Goal: Navigation & Orientation: Understand site structure

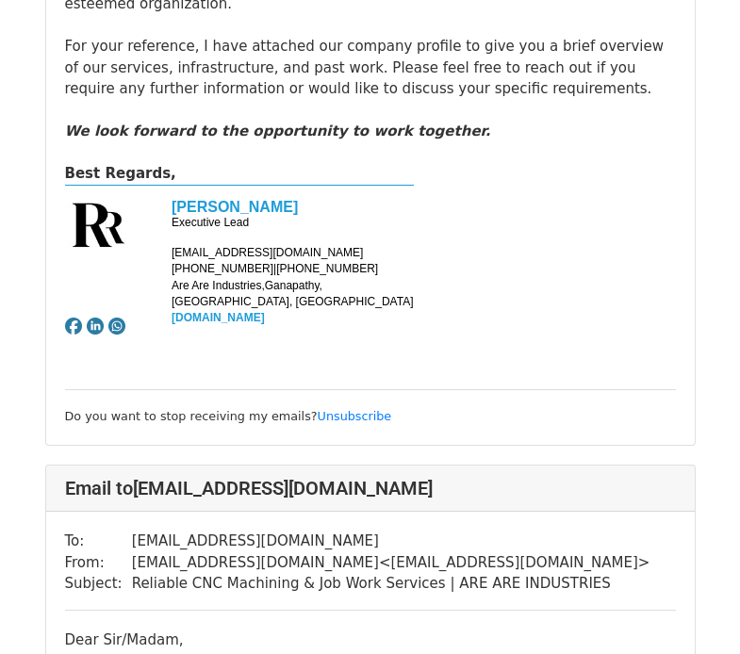
scroll to position [1886, 0]
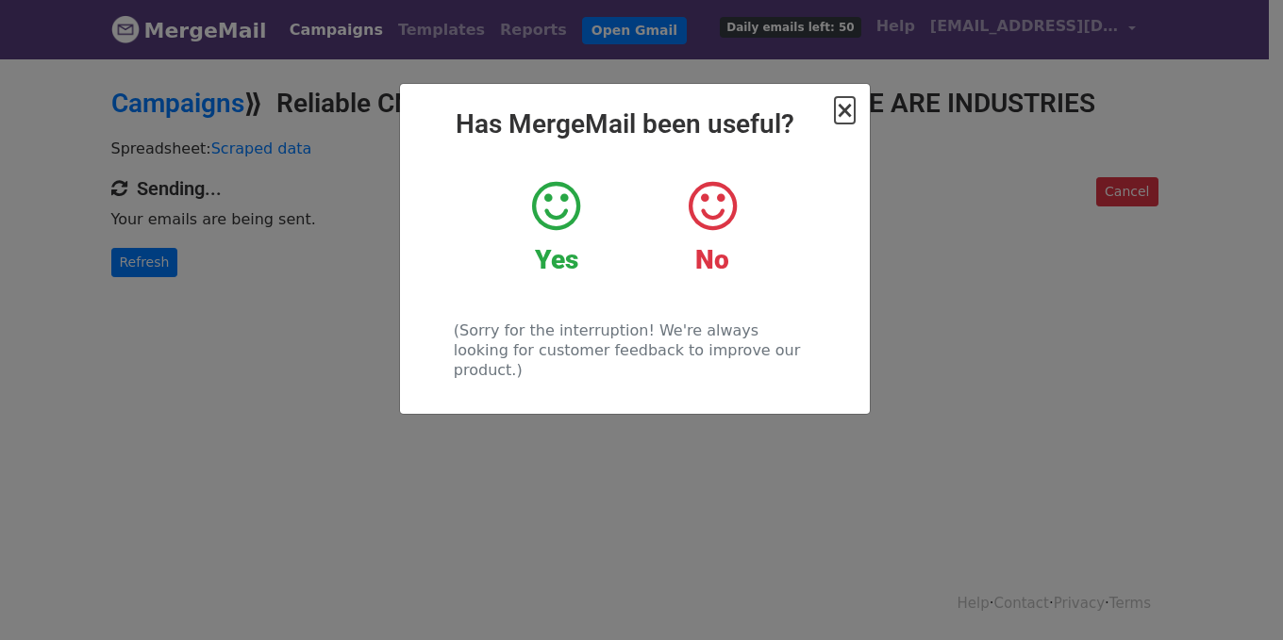
click at [850, 106] on span "×" at bounding box center [844, 110] width 19 height 26
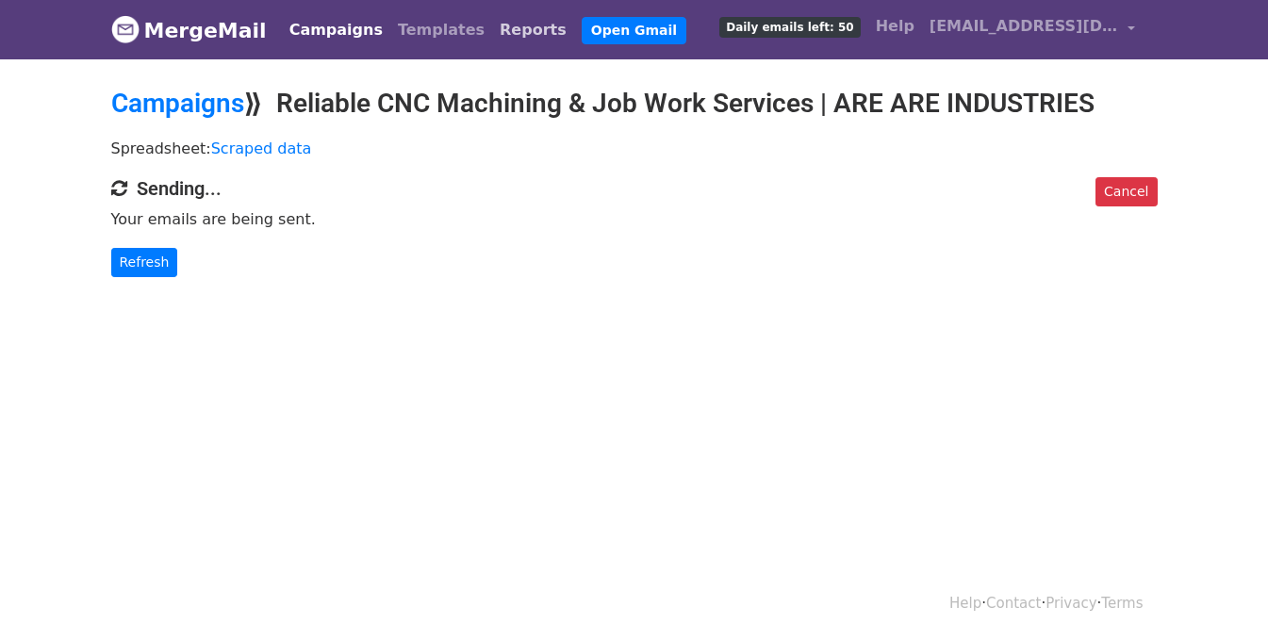
click at [492, 32] on link "Reports" at bounding box center [533, 30] width 82 height 38
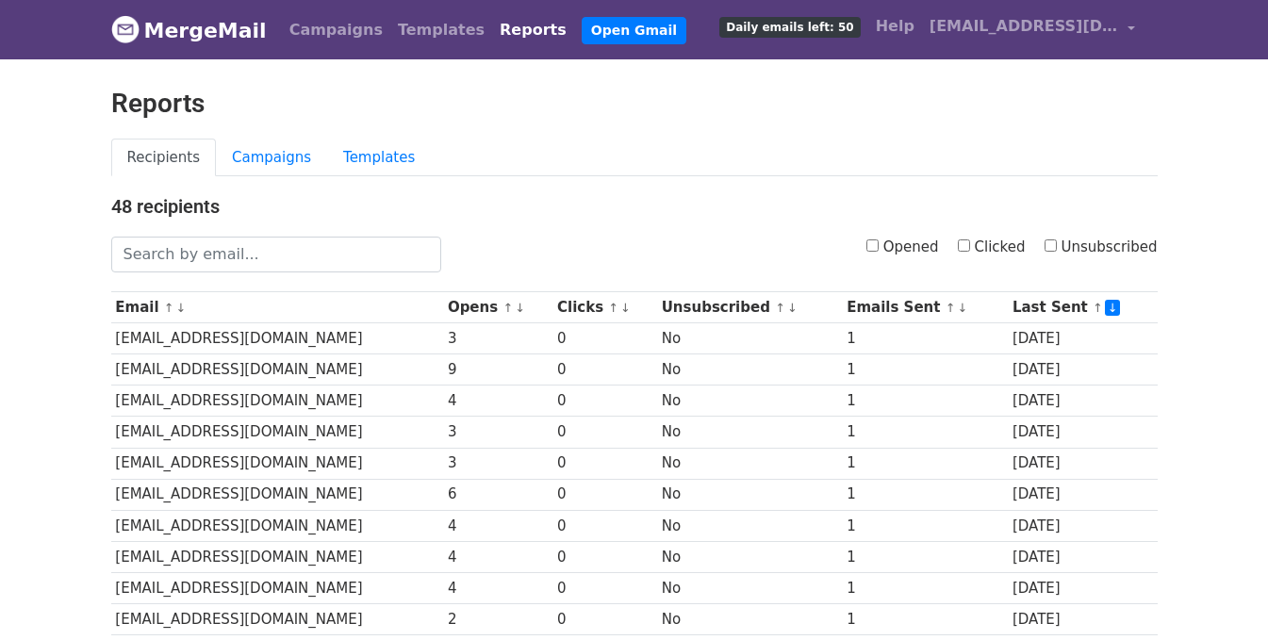
click at [879, 249] on input "Opened" at bounding box center [873, 246] width 12 height 12
checkbox input "true"
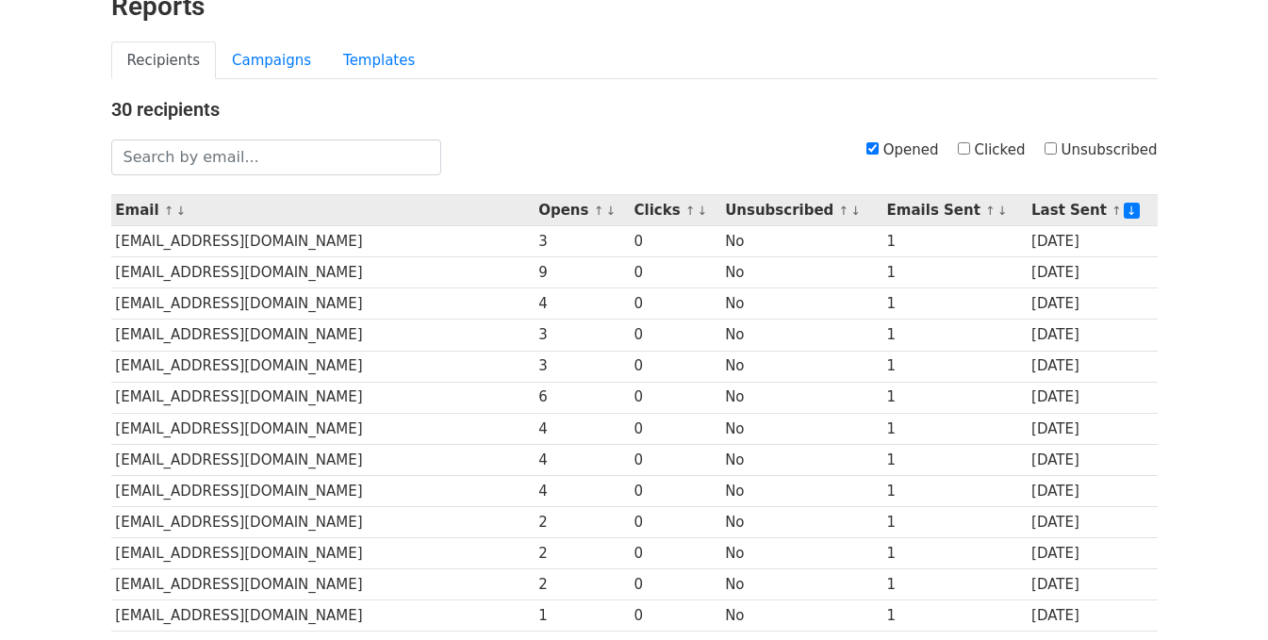
scroll to position [94, 0]
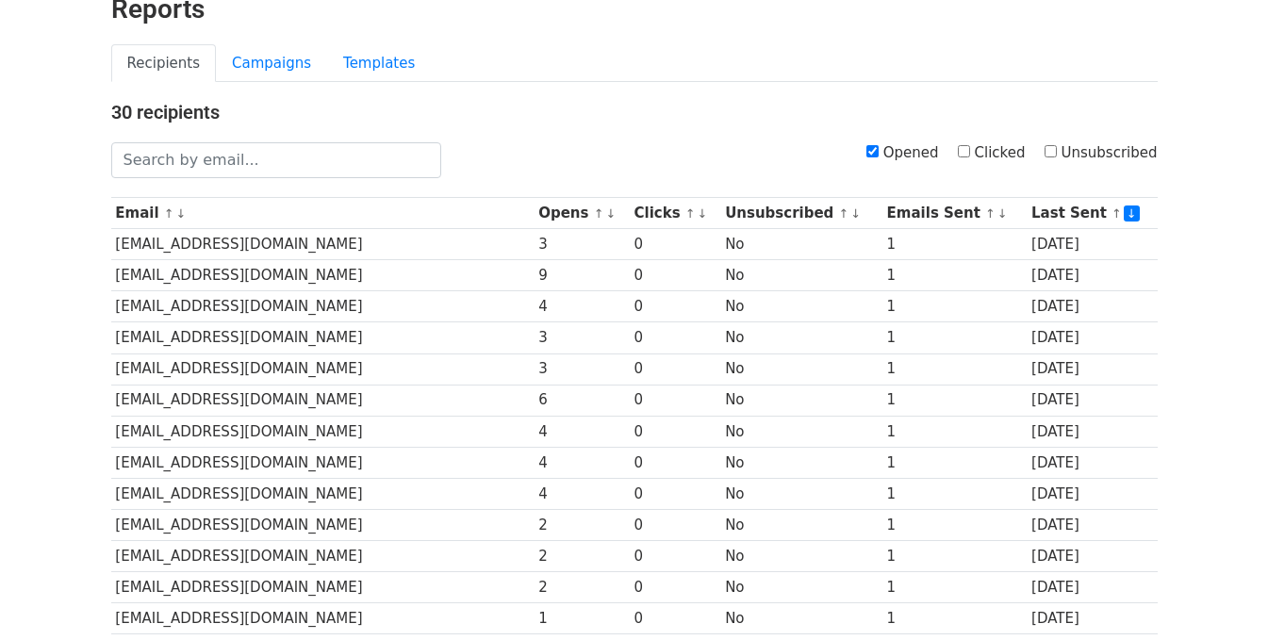
click at [879, 152] on input "Opened" at bounding box center [873, 151] width 12 height 12
checkbox input "false"
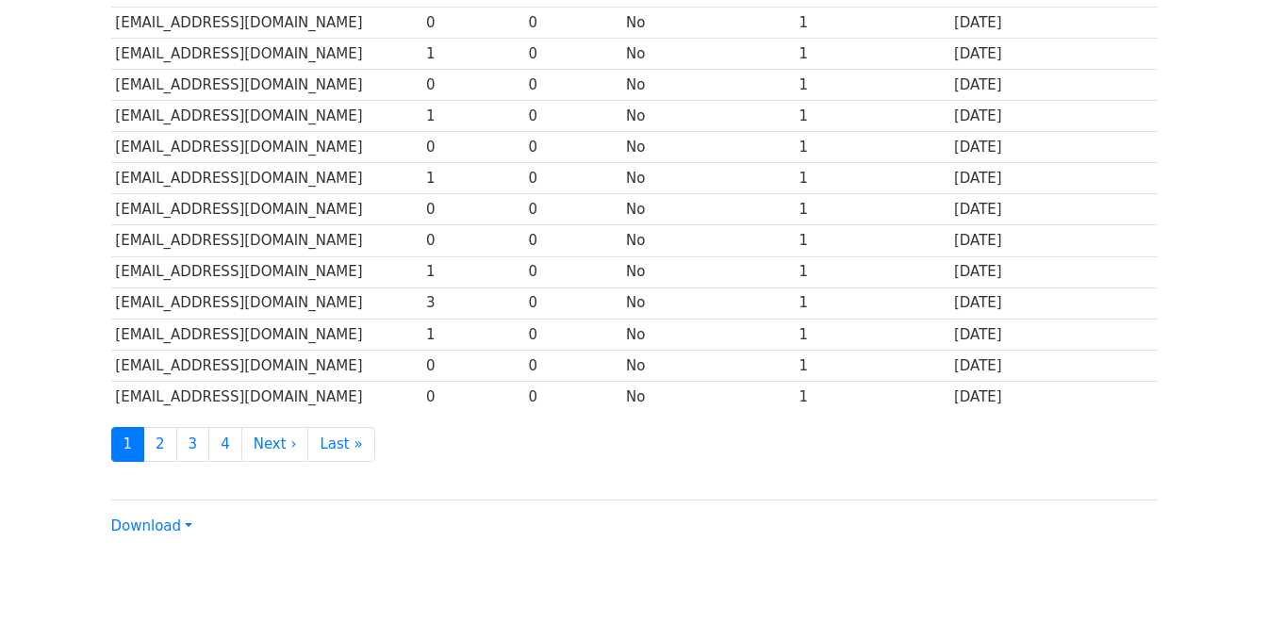
scroll to position [849, 0]
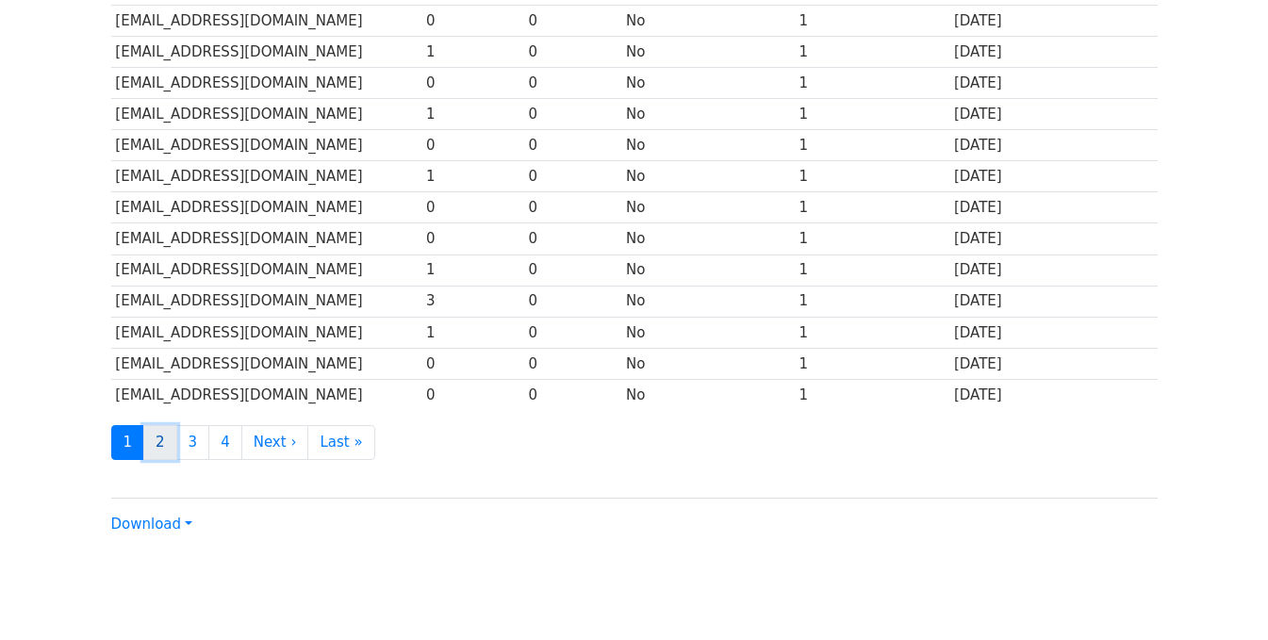
click at [157, 442] on link "2" at bounding box center [160, 442] width 34 height 35
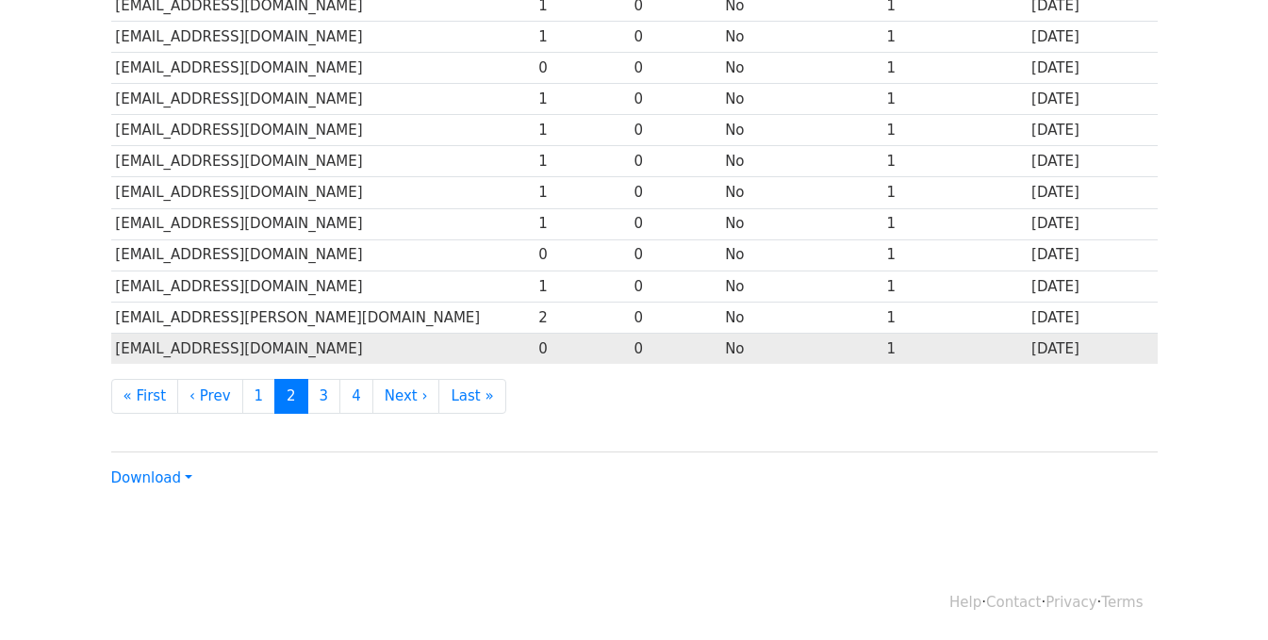
scroll to position [896, 0]
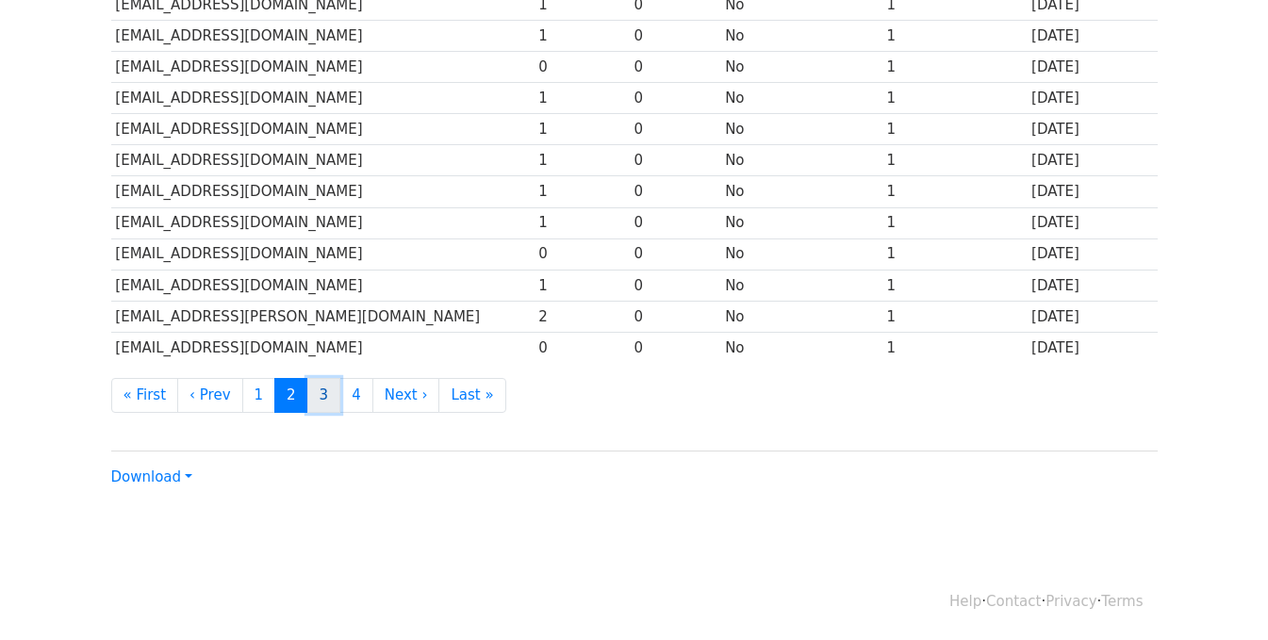
click at [314, 389] on link "3" at bounding box center [324, 395] width 34 height 35
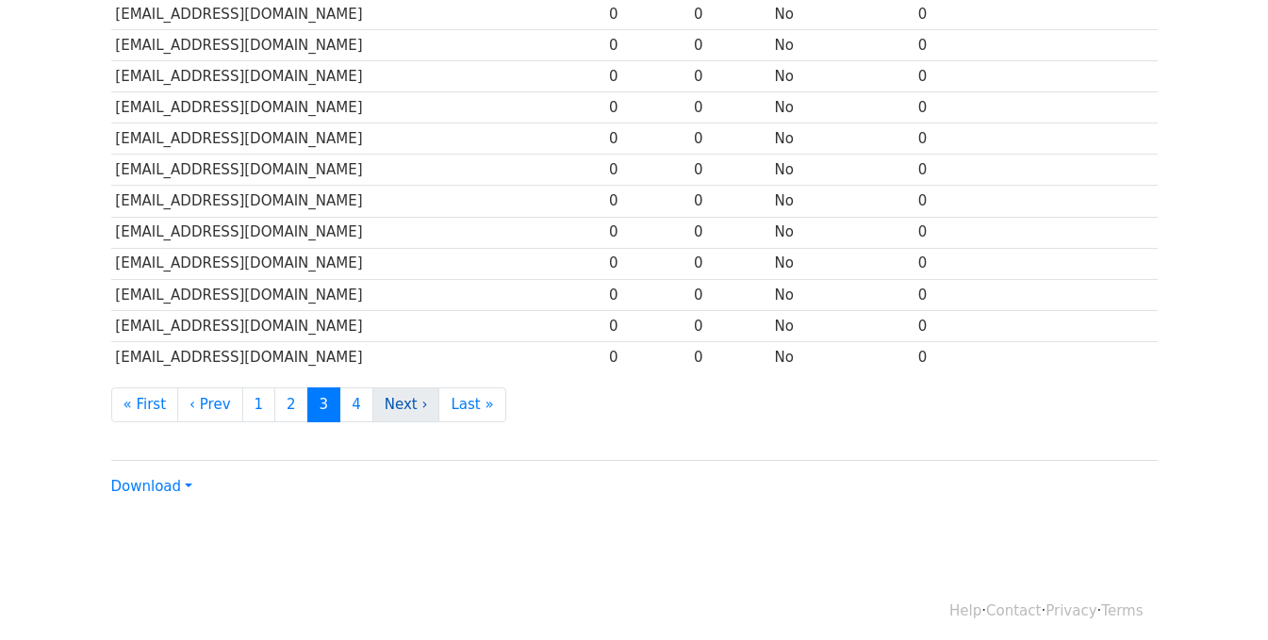
scroll to position [896, 0]
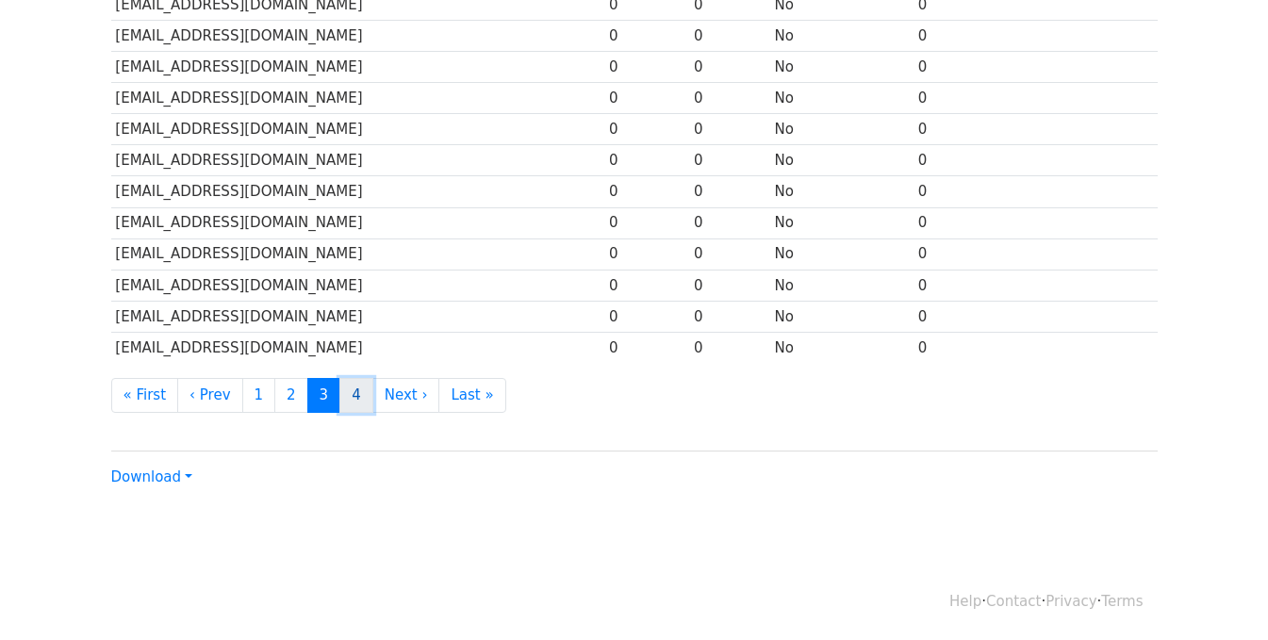
click at [340, 388] on link "4" at bounding box center [357, 395] width 34 height 35
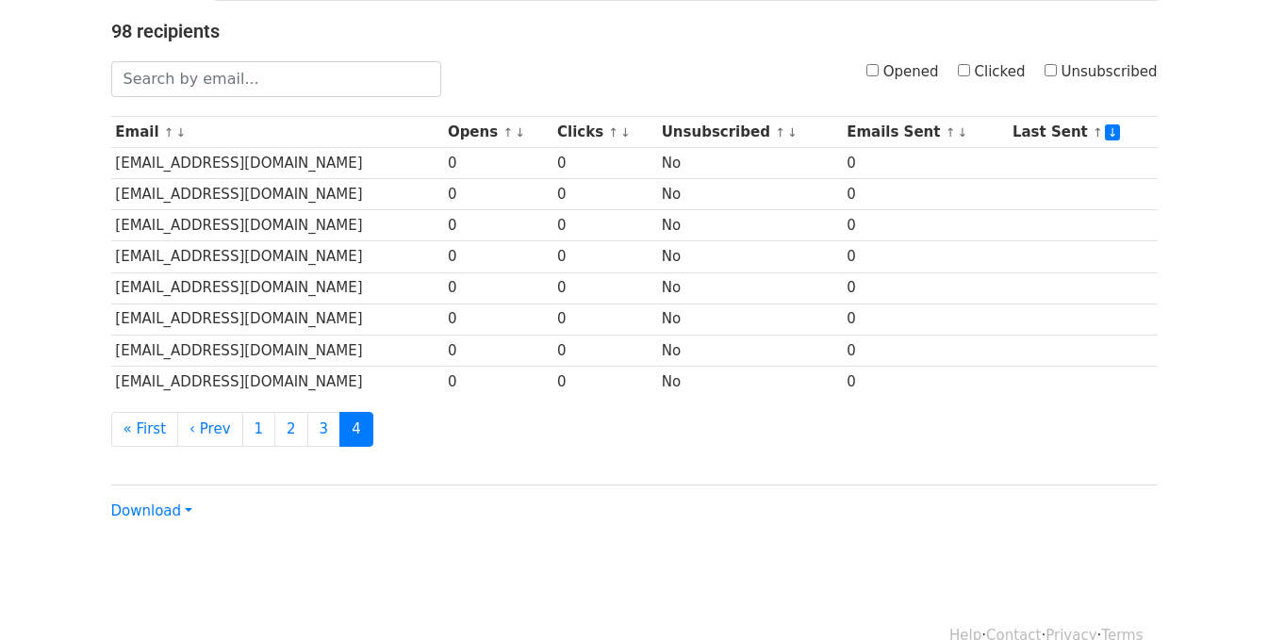
scroll to position [209, 0]
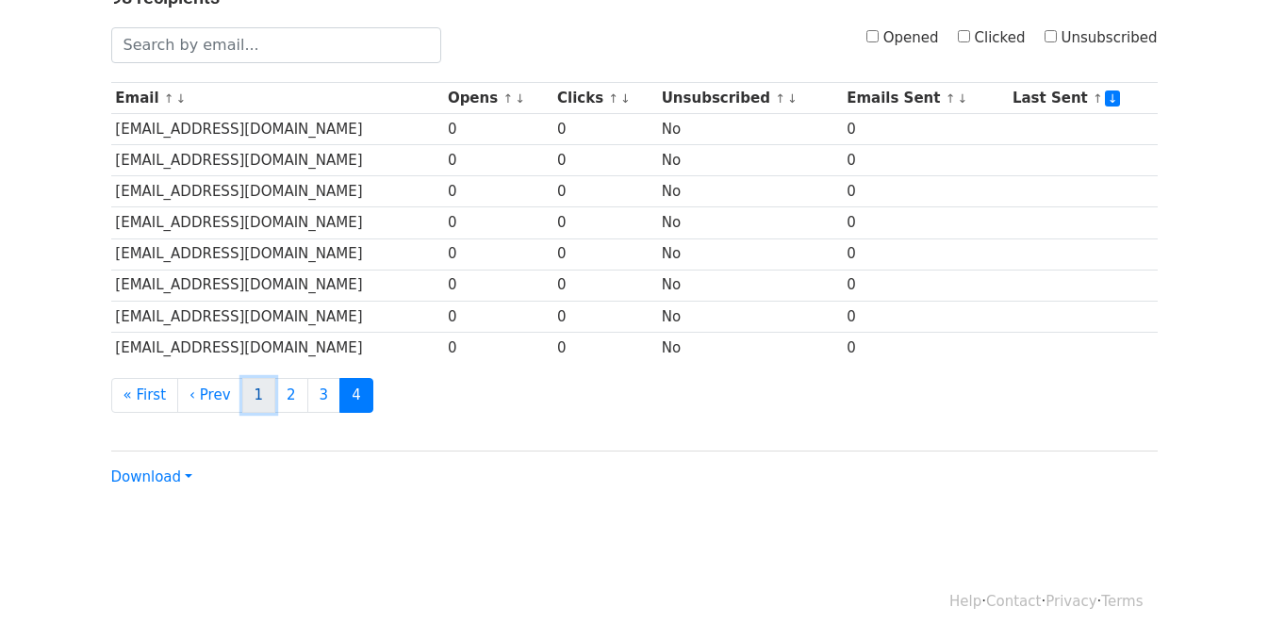
click at [242, 394] on link "1" at bounding box center [259, 395] width 34 height 35
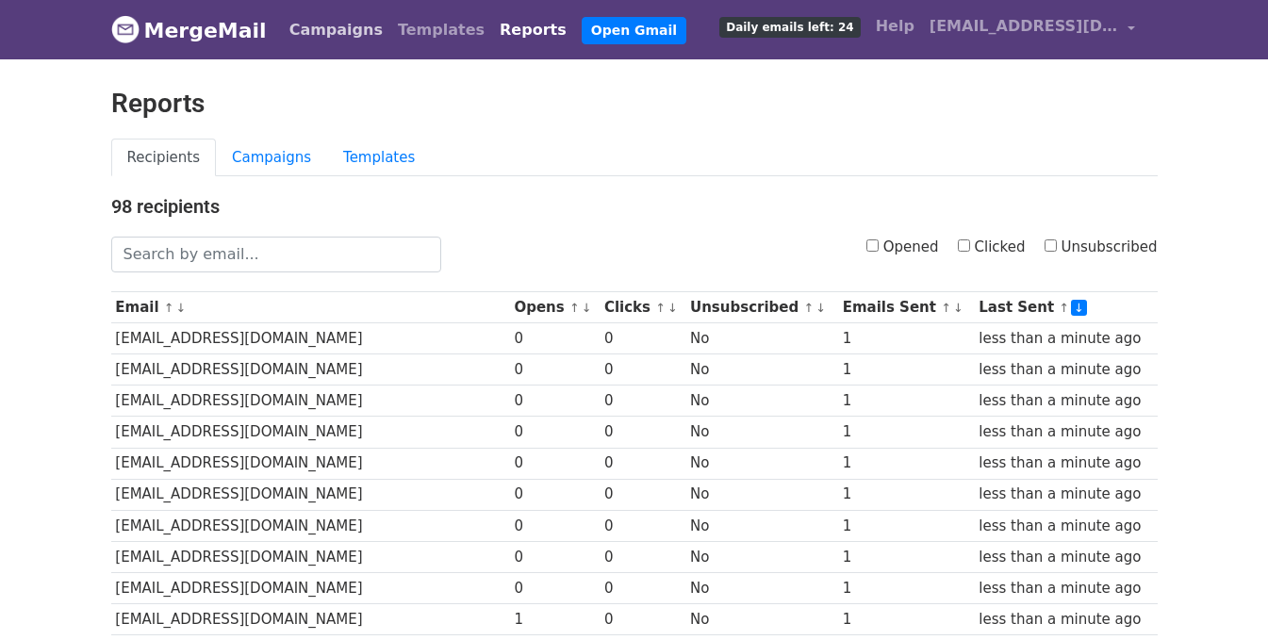
click at [302, 17] on link "Campaigns" at bounding box center [336, 30] width 108 height 38
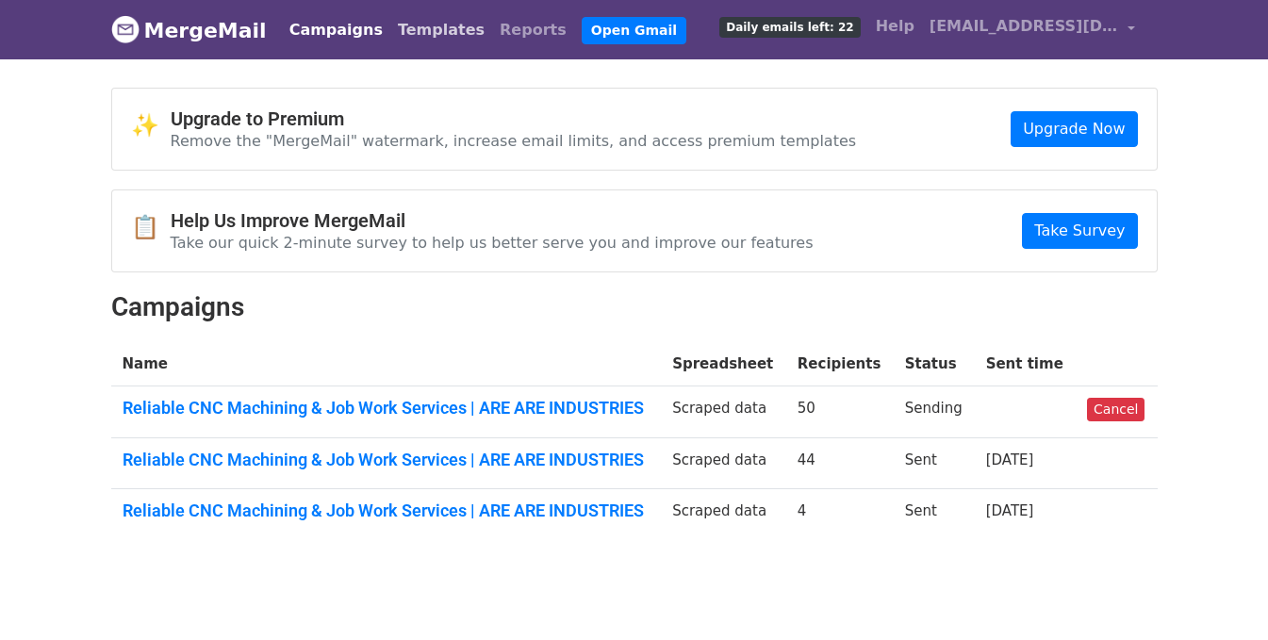
click at [416, 43] on link "Templates" at bounding box center [441, 30] width 102 height 38
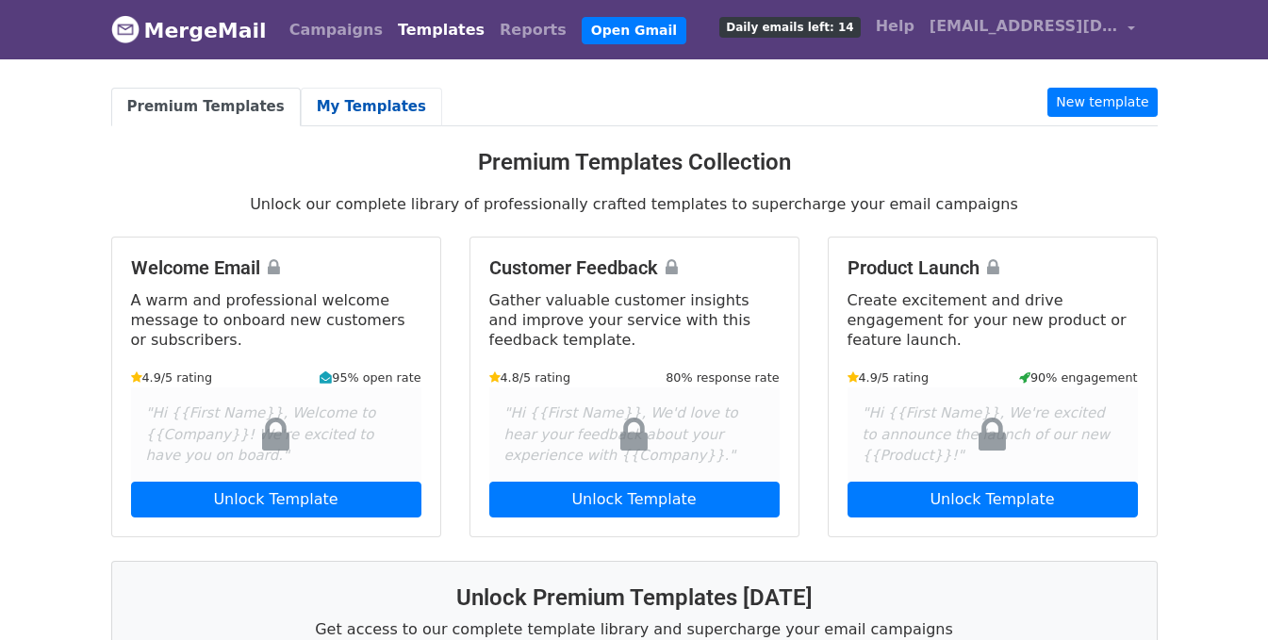
click at [334, 116] on link "My Templates" at bounding box center [371, 107] width 141 height 39
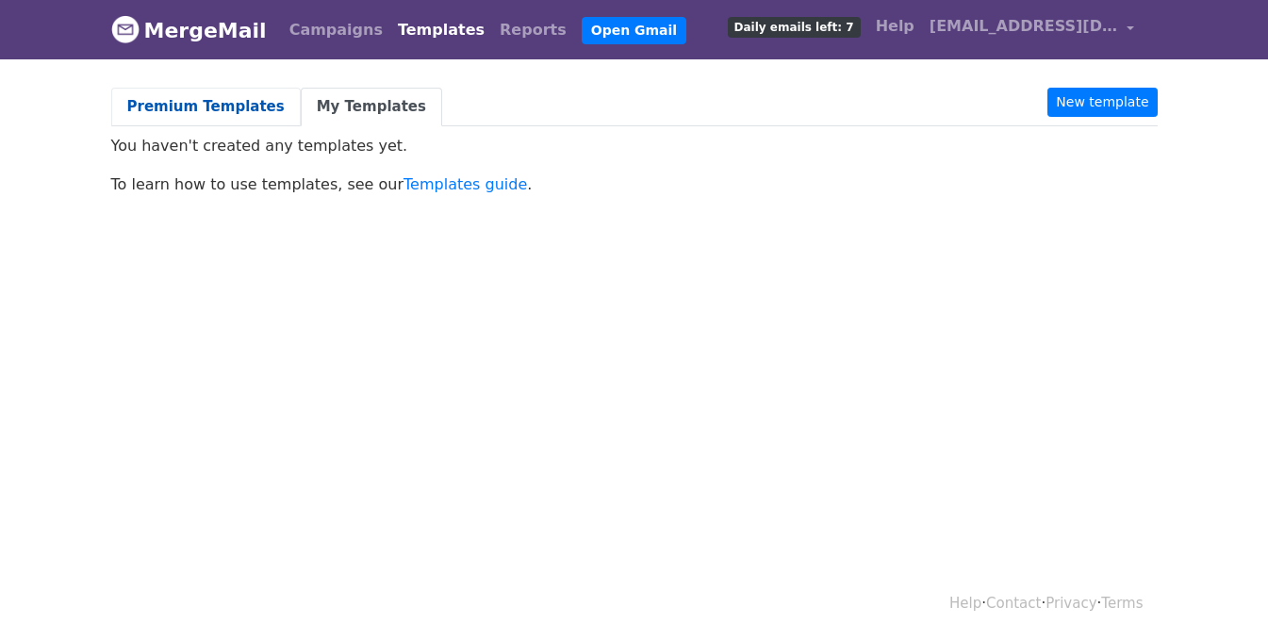
click at [216, 105] on link "Premium Templates" at bounding box center [206, 107] width 190 height 39
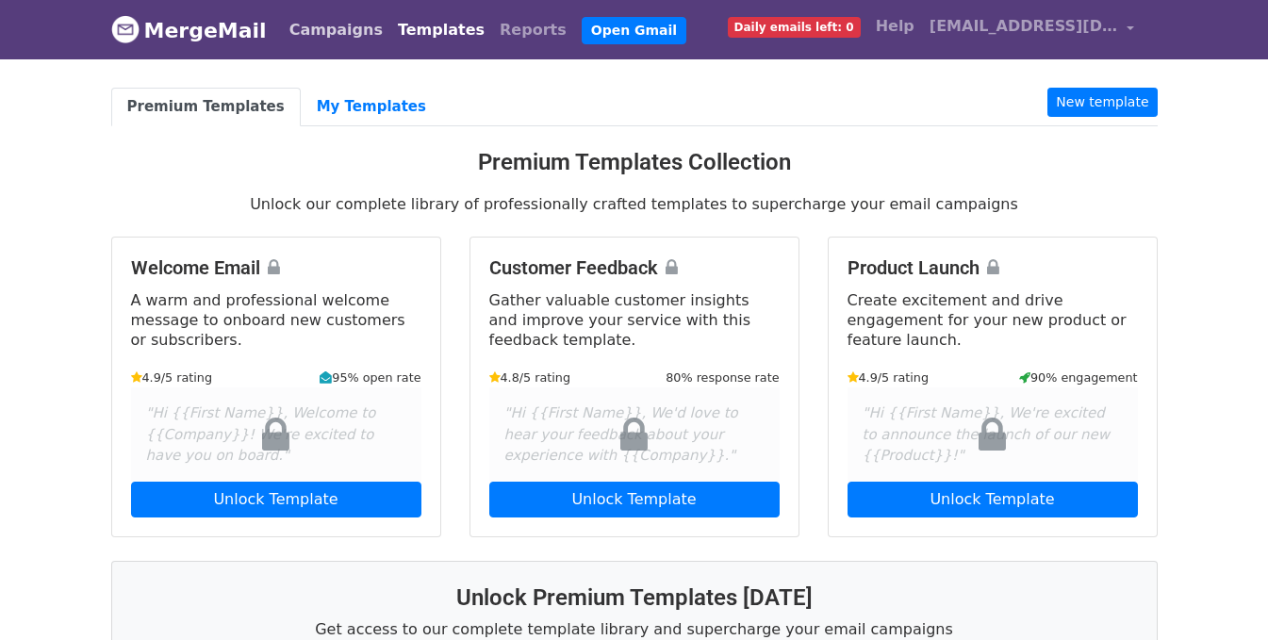
click at [308, 31] on link "Campaigns" at bounding box center [336, 30] width 108 height 38
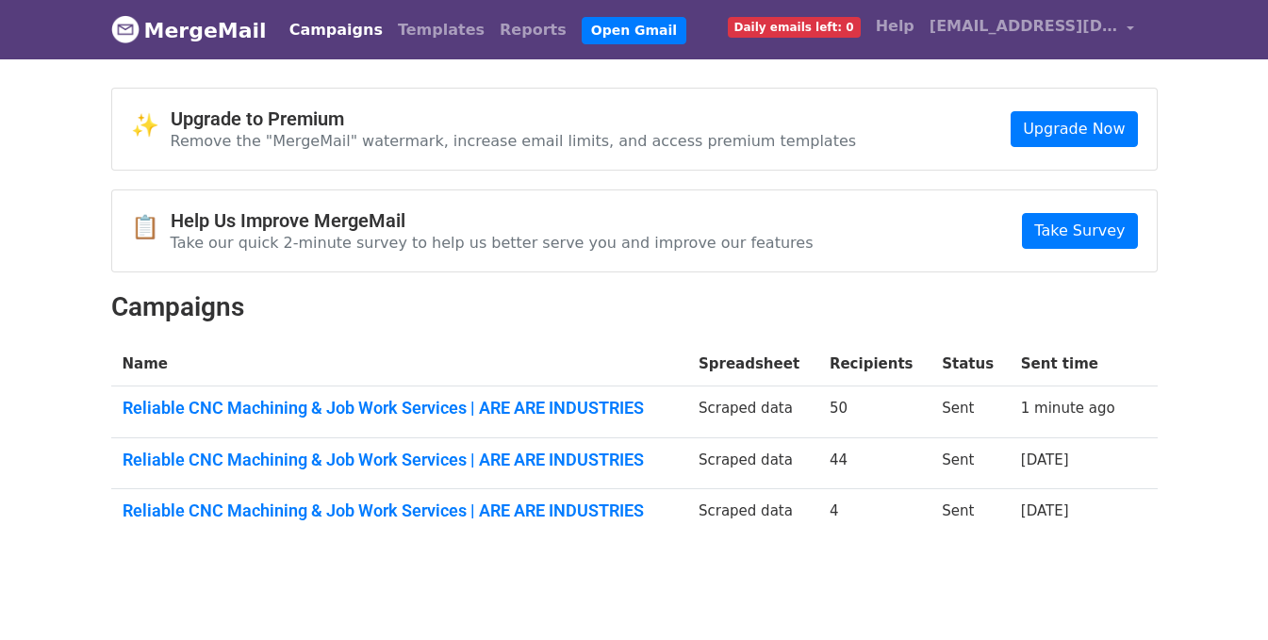
click at [824, 27] on span "Daily emails left: 0" at bounding box center [794, 27] width 133 height 21
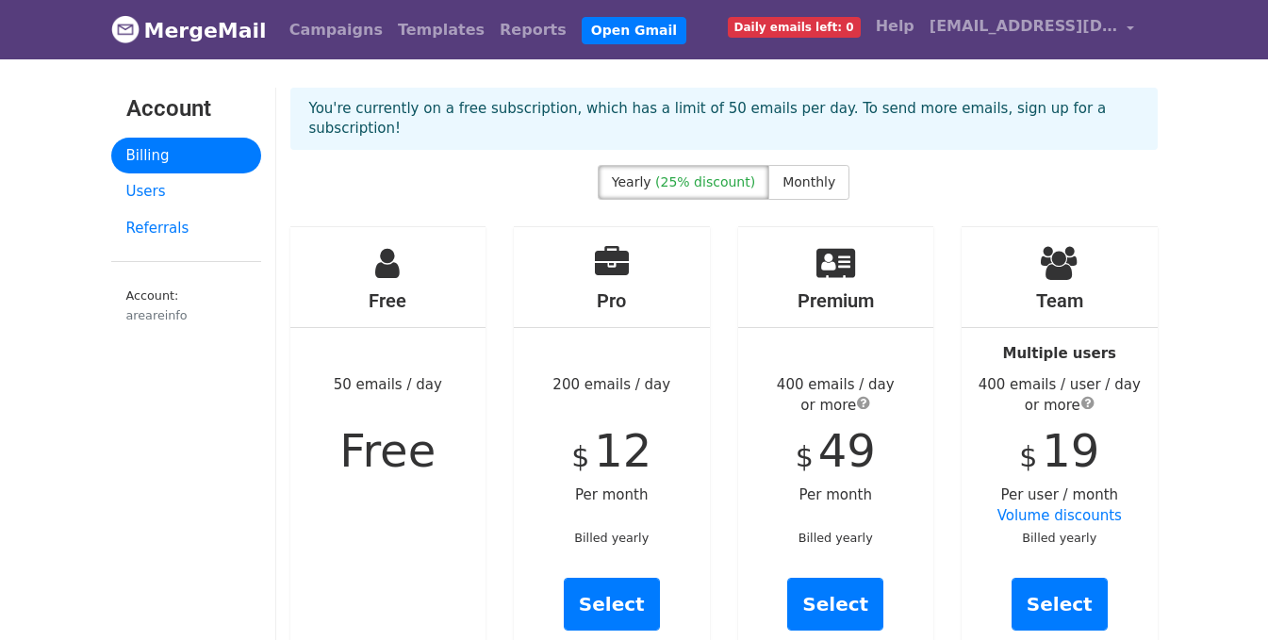
click at [785, 183] on div "Yearly (25% discount) Monthly" at bounding box center [724, 186] width 252 height 42
click at [789, 174] on span "Monthly" at bounding box center [809, 181] width 53 height 15
click at [304, 33] on link "Campaigns" at bounding box center [336, 30] width 108 height 38
